Goal: Task Accomplishment & Management: Manage account settings

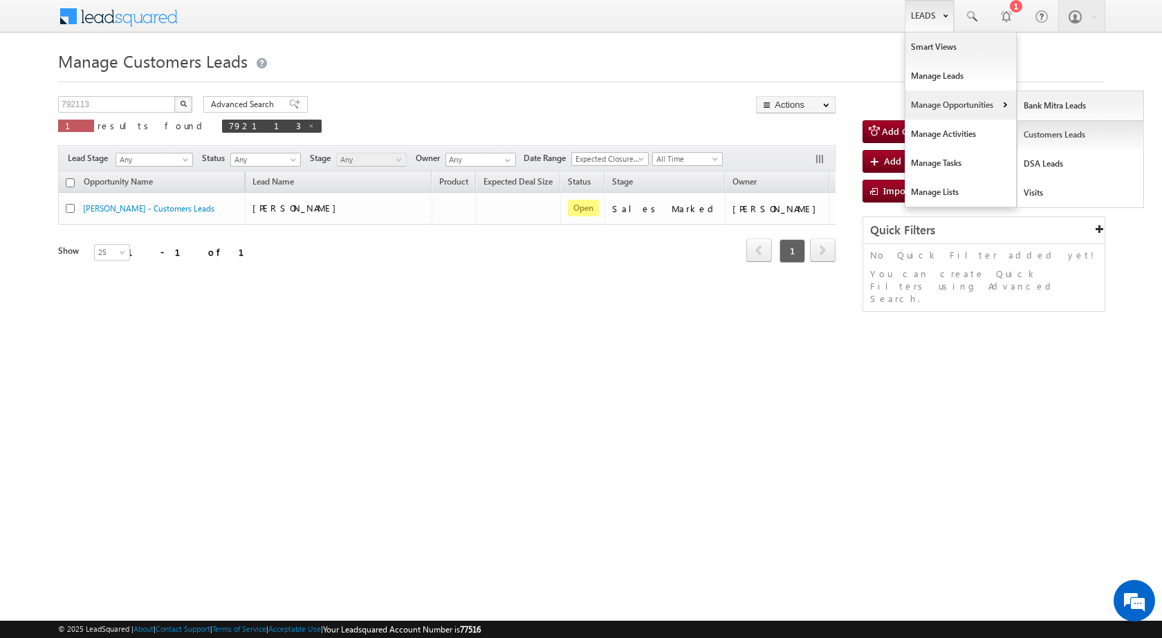
click at [1049, 136] on link "Customers Leads" at bounding box center [1081, 134] width 127 height 29
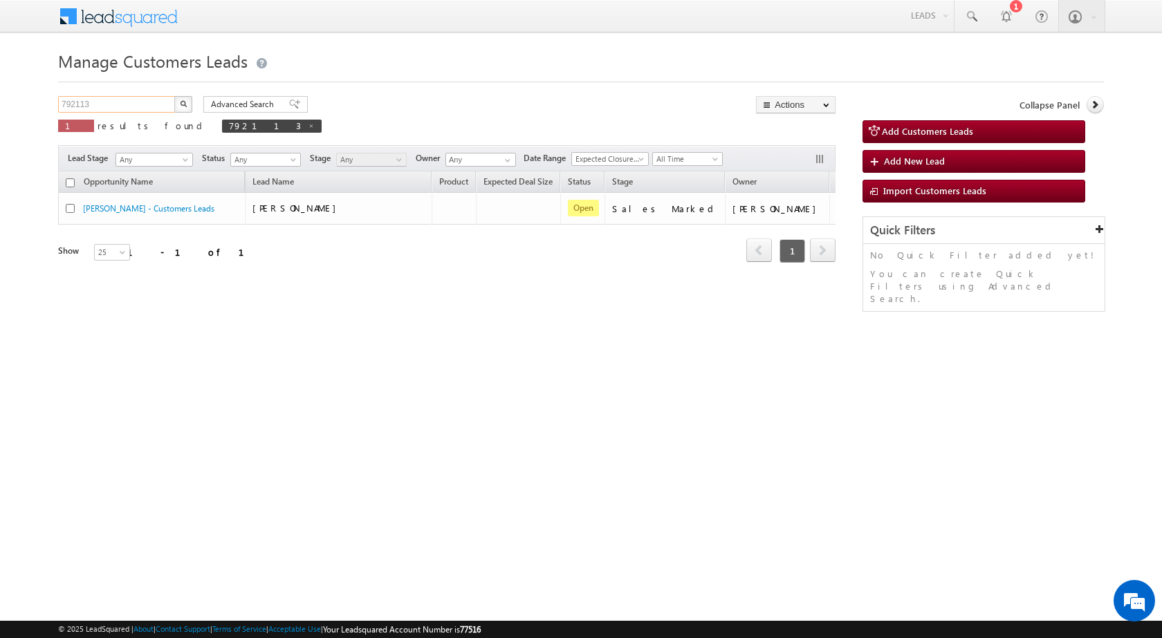
click at [98, 112] on input "792113" at bounding box center [117, 104] width 118 height 17
click at [98, 109] on input "792113" at bounding box center [117, 104] width 118 height 17
paste input "83212"
type input "832123"
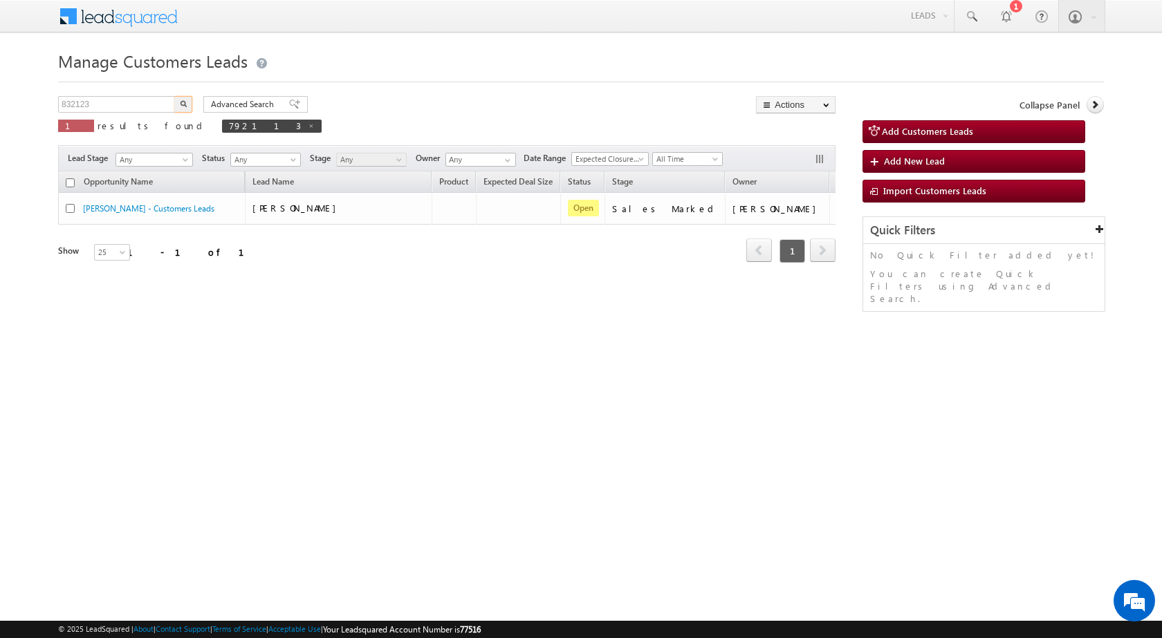
click at [181, 100] on button "button" at bounding box center [183, 104] width 18 height 17
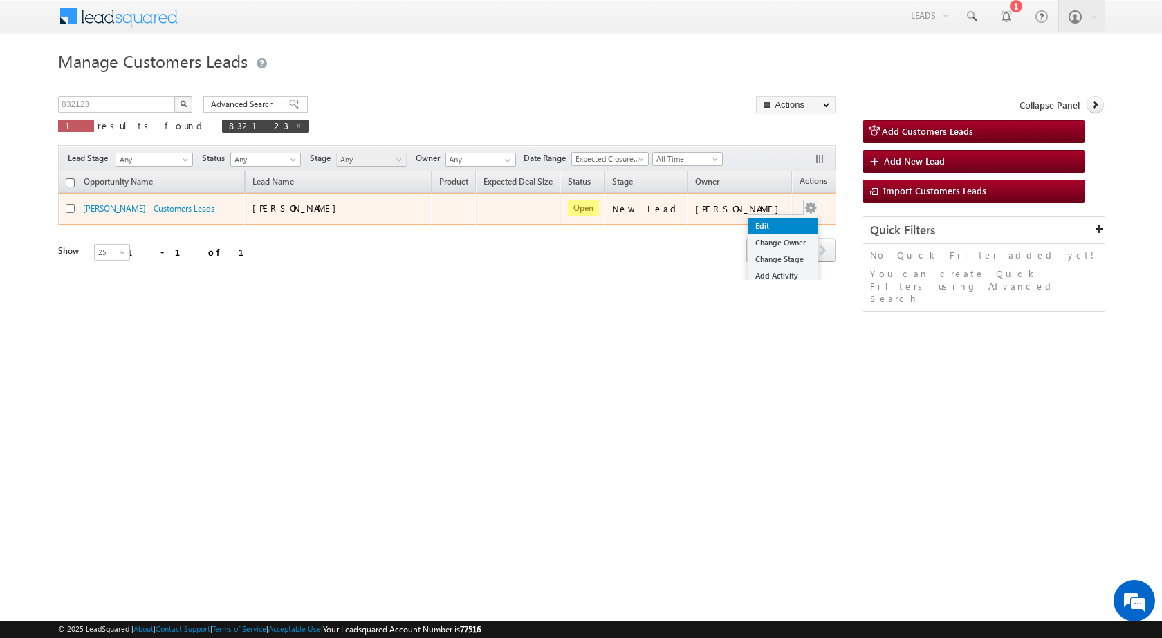
click at [784, 219] on link "Edit" at bounding box center [782, 226] width 69 height 17
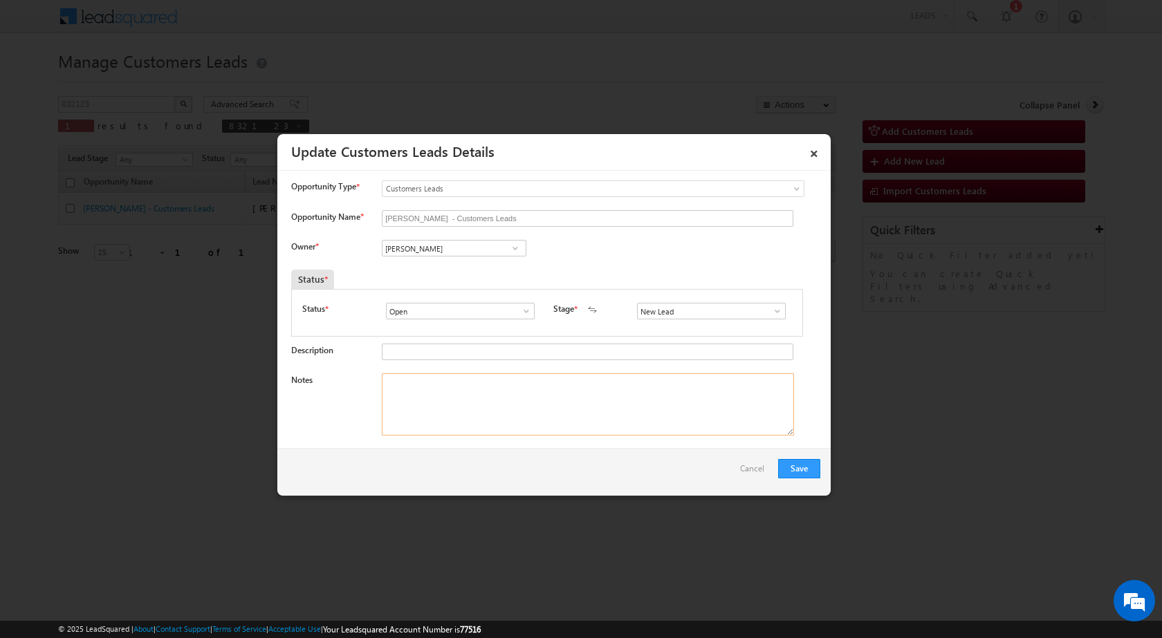
click at [551, 419] on textarea "Notes" at bounding box center [588, 405] width 412 height 62
paste textarea "Cust Interested in 5 Lac Topup Loan"
click at [387, 384] on textarea "Cust Interested in 5 Lac Topup Loan" at bounding box center [588, 405] width 412 height 62
paste textarea "[PERSON_NAME]"
click at [442, 385] on textarea "Name - [PERSON_NAME] / Cust Interested in 5 Lac Topup Loan" at bounding box center [588, 405] width 412 height 62
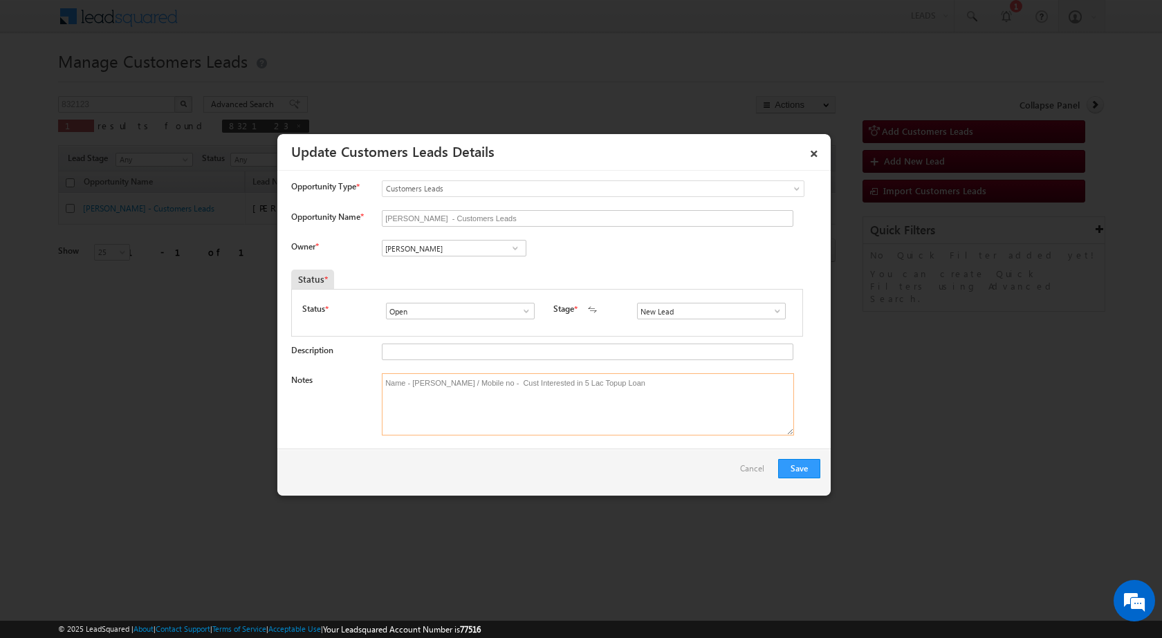
paste textarea "9770756166"
type textarea "Name - [PERSON_NAME] / Mobile no - [PHONE_NUMBER] / Cust Interested in 5 Lac To…"
click at [461, 246] on input "[PERSON_NAME]" at bounding box center [454, 248] width 145 height 17
paste input "[EMAIL_ADDRESS][PERSON_NAME][DOMAIN_NAME]"
click at [499, 264] on link "[PERSON_NAME] Prajapati [EMAIL_ADDRESS][PERSON_NAME][DOMAIN_NAME]" at bounding box center [454, 270] width 145 height 26
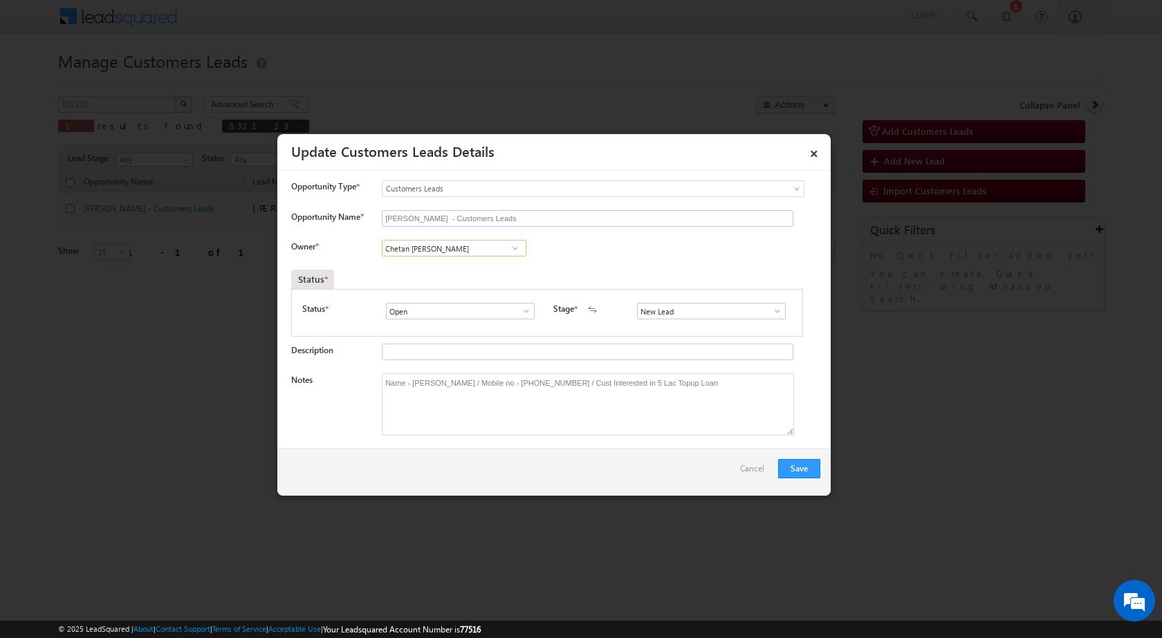
type input "Chetan [PERSON_NAME]"
click at [725, 318] on input "New Lead" at bounding box center [711, 311] width 149 height 17
click at [771, 311] on span at bounding box center [778, 311] width 14 height 11
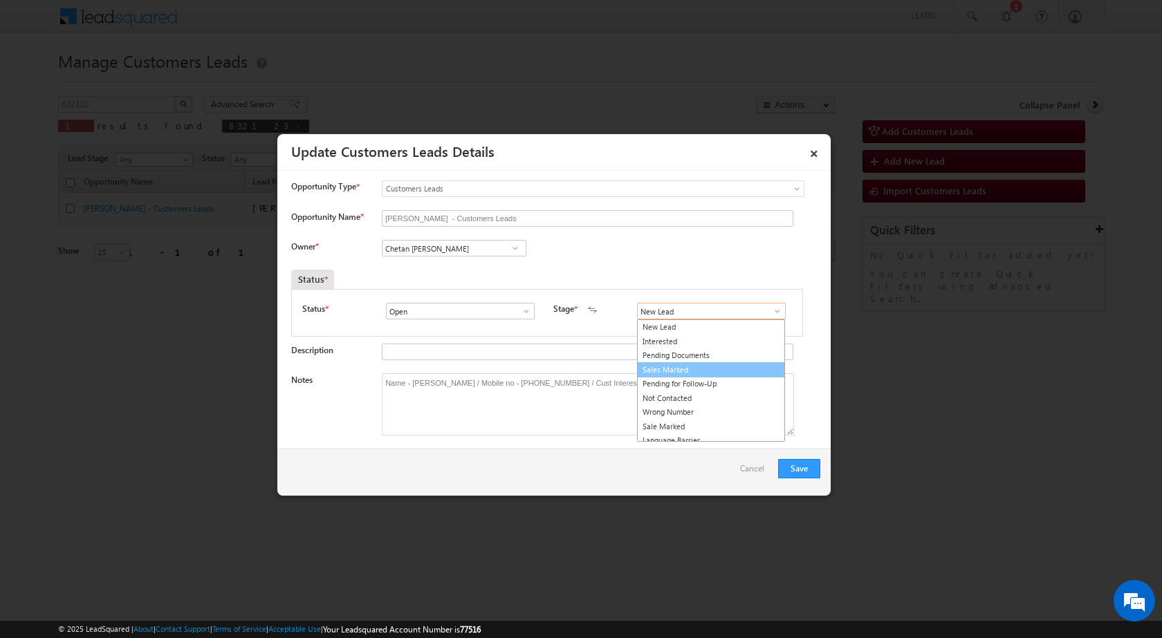
click at [707, 365] on link "Sales Marked" at bounding box center [711, 370] width 148 height 16
type input "Sales Marked"
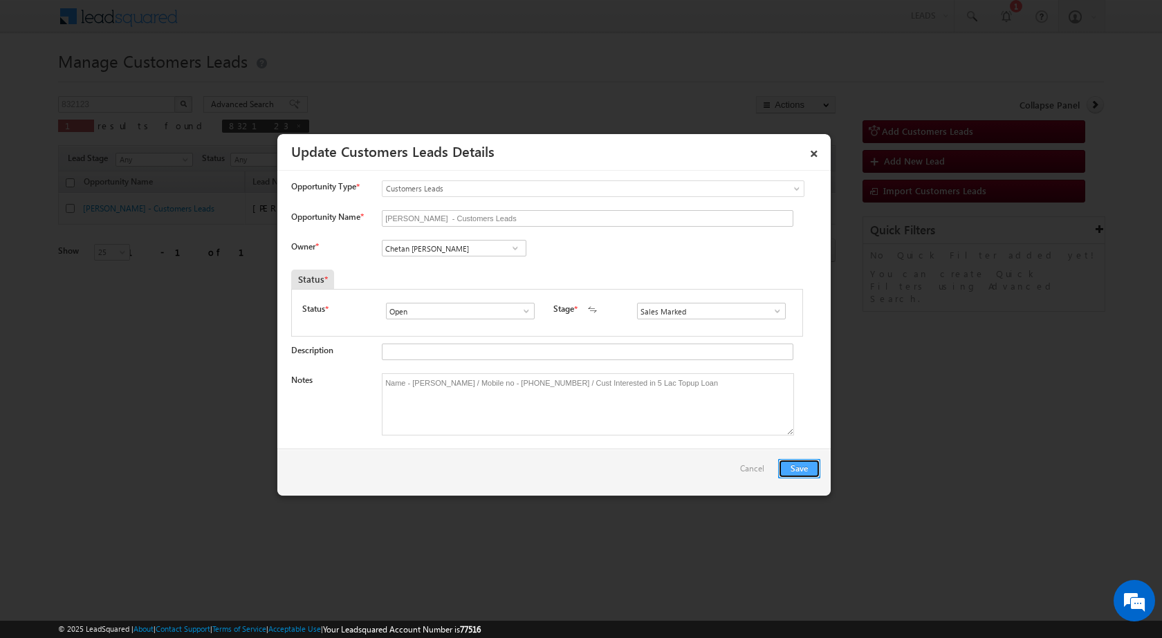
click at [807, 468] on button "Save" at bounding box center [799, 468] width 42 height 19
